Goal: Navigation & Orientation: Find specific page/section

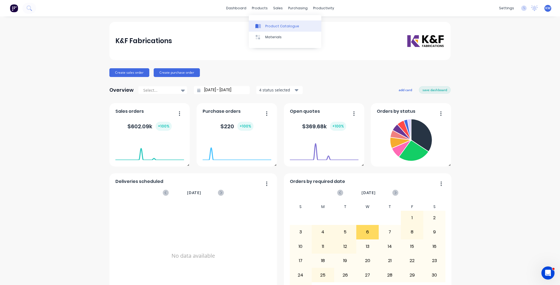
click at [268, 27] on div "Product Catalogue" at bounding box center [282, 26] width 34 height 5
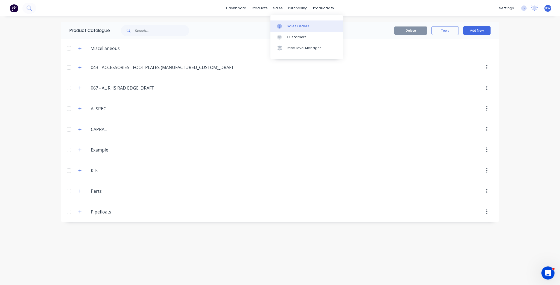
click at [288, 27] on div "Sales Orders" at bounding box center [298, 26] width 22 height 5
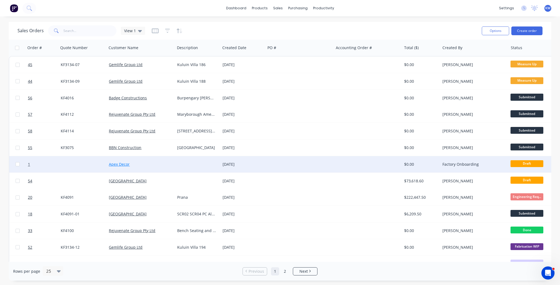
click at [113, 162] on link "Apex Decor" at bounding box center [119, 164] width 21 height 5
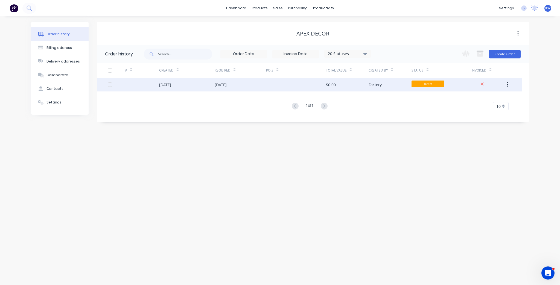
click at [214, 84] on div "[DATE]" at bounding box center [186, 85] width 55 height 14
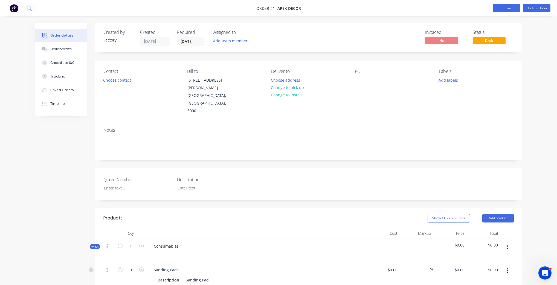
click at [513, 8] on button "Close" at bounding box center [506, 8] width 27 height 8
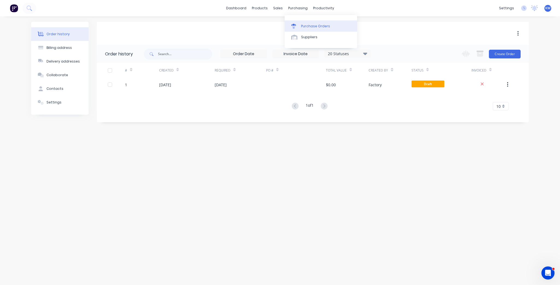
click at [301, 25] on div "Purchase Orders" at bounding box center [315, 26] width 29 height 5
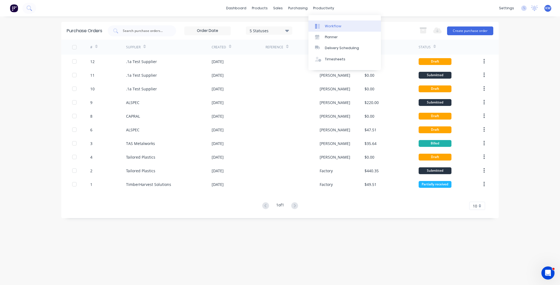
click at [329, 26] on div "Workflow" at bounding box center [333, 26] width 16 height 5
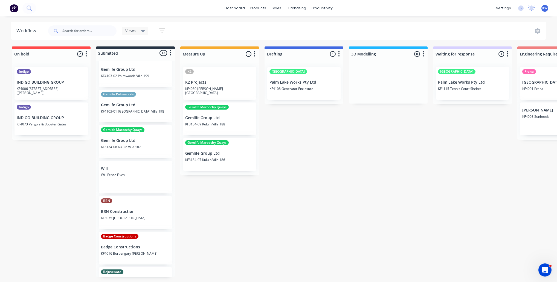
scroll to position [212, 0]
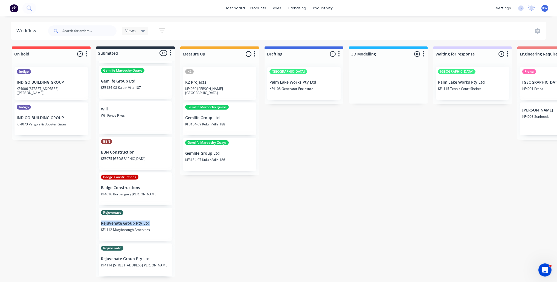
drag, startPoint x: 175, startPoint y: 219, endPoint x: 181, endPoint y: 209, distance: 12.1
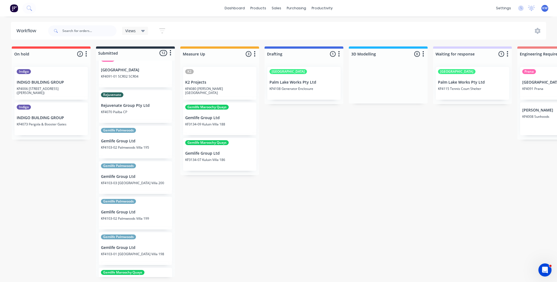
scroll to position [0, 0]
